Goal: Information Seeking & Learning: Learn about a topic

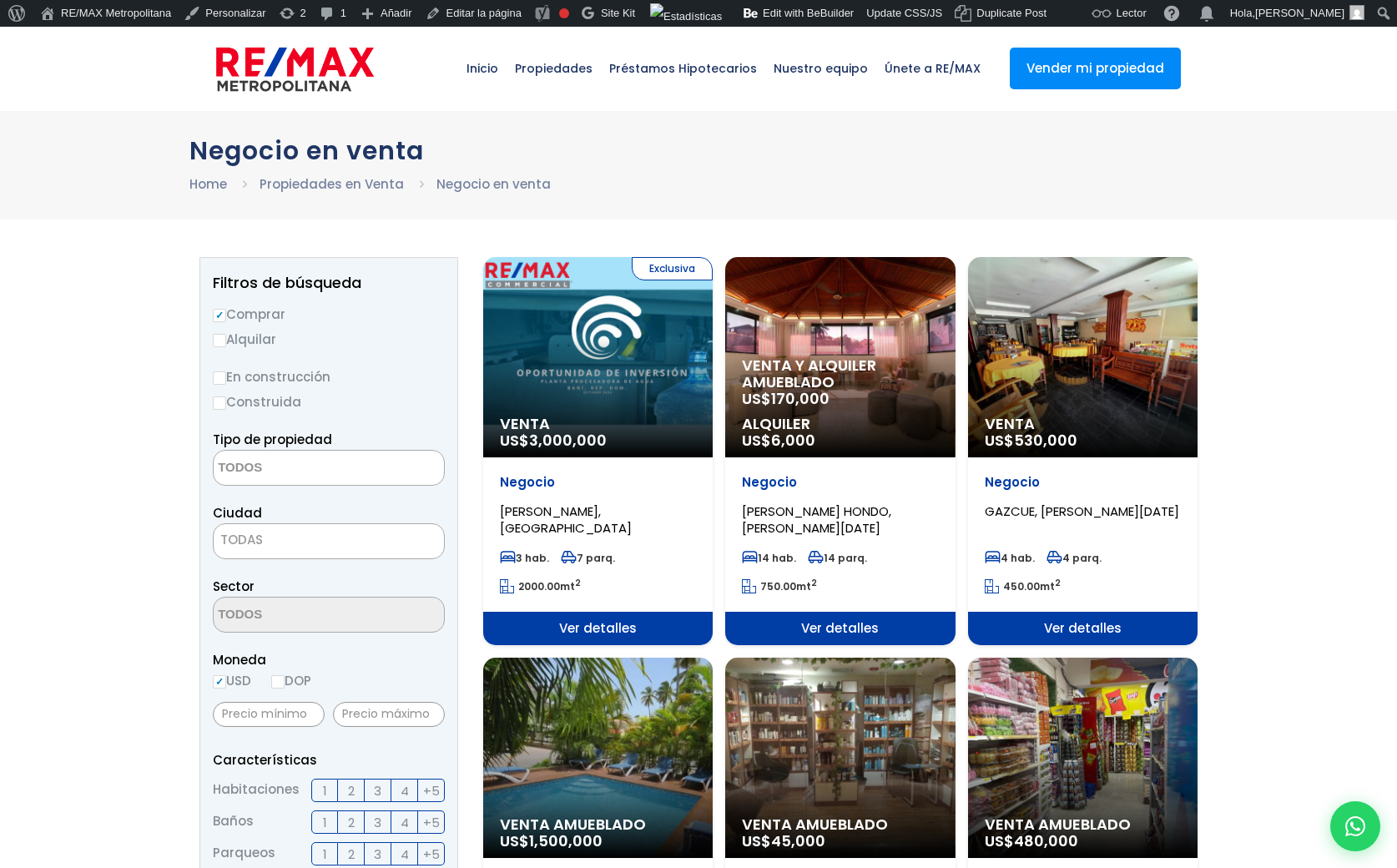
select select
click at [283, 68] on img at bounding box center [295, 69] width 157 height 50
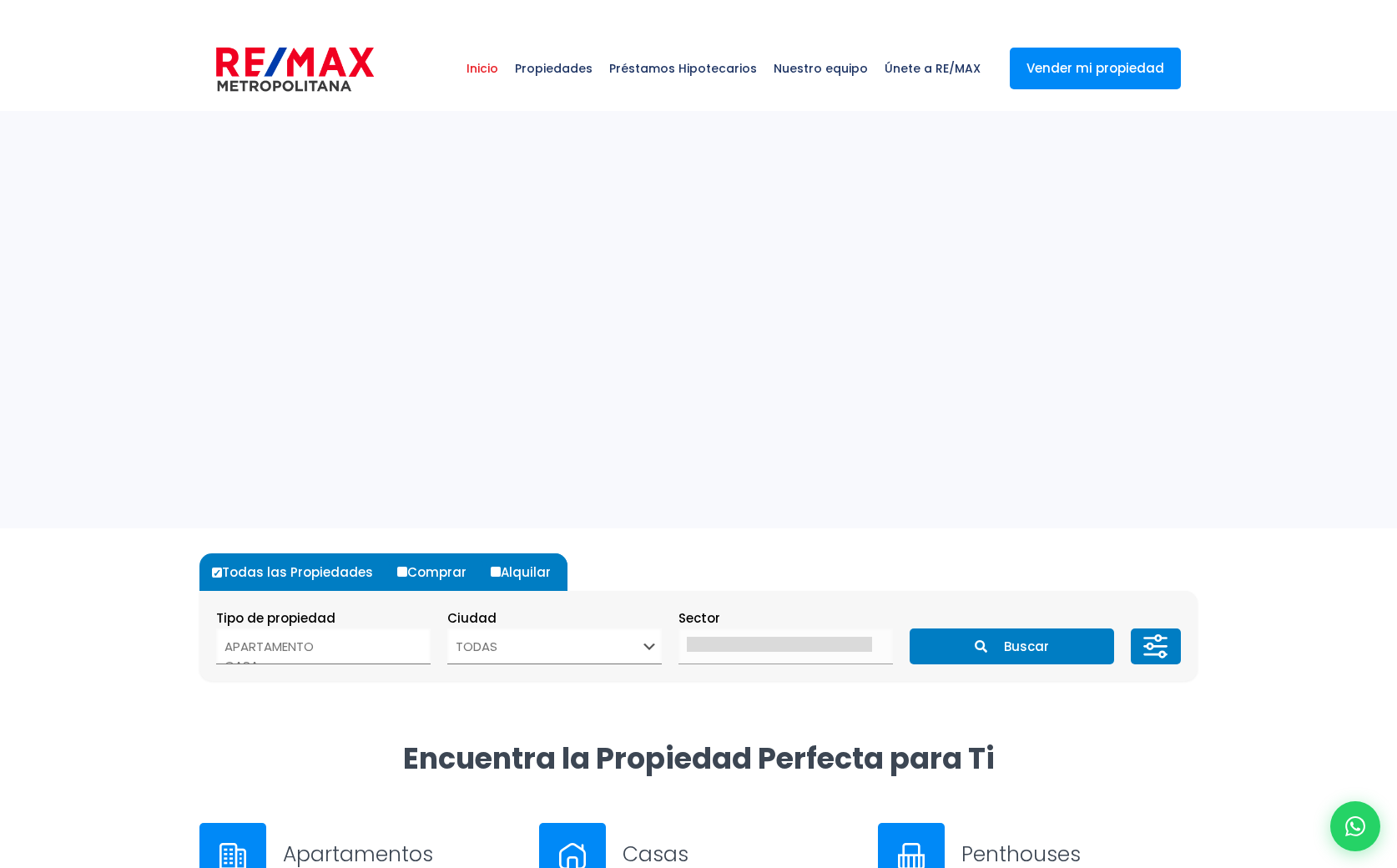
select select
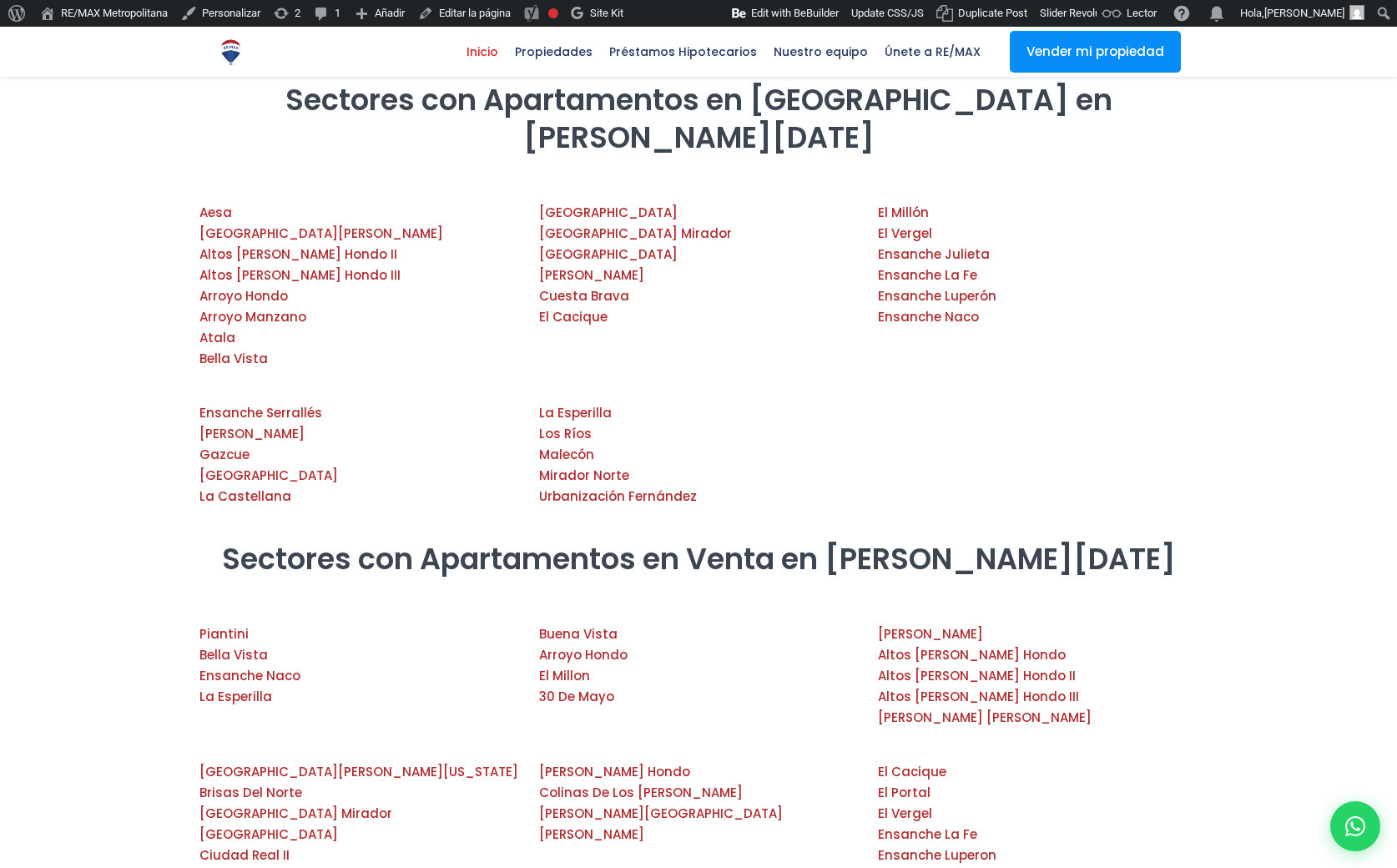
scroll to position [3010, 0]
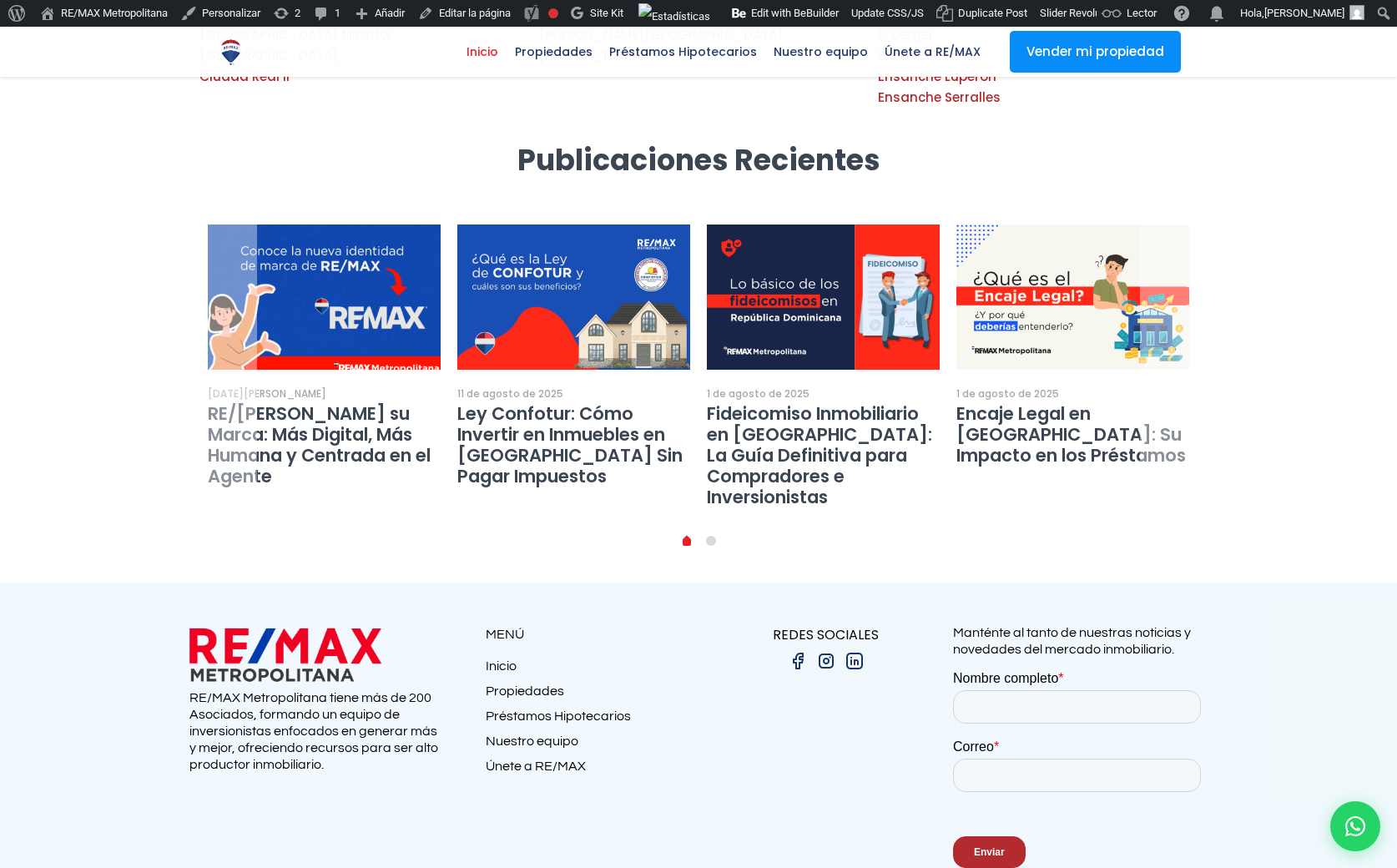
click at [331, 217] on img at bounding box center [324, 297] width 256 height 160
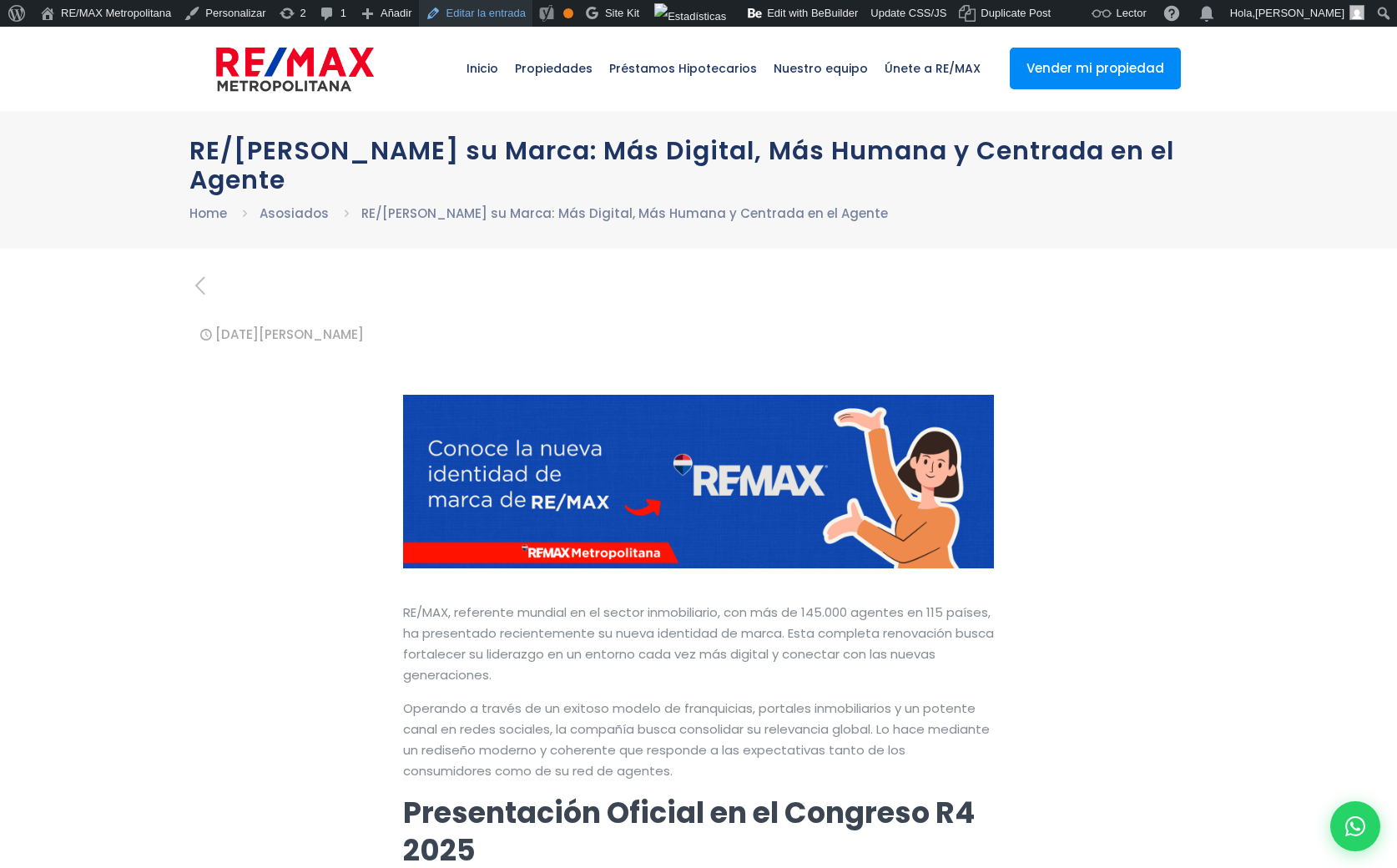
click at [465, 12] on link "Editar la entrada" at bounding box center [475, 13] width 114 height 27
